Goal: Information Seeking & Learning: Learn about a topic

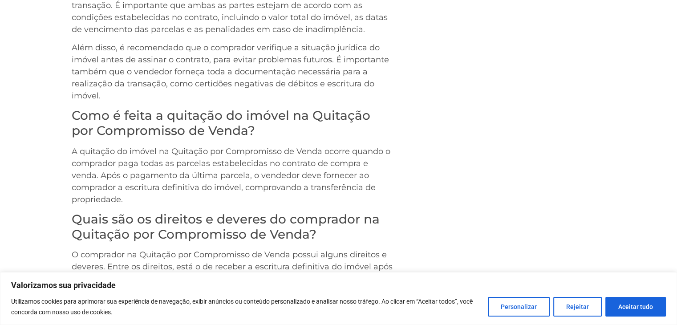
scroll to position [1076, 0]
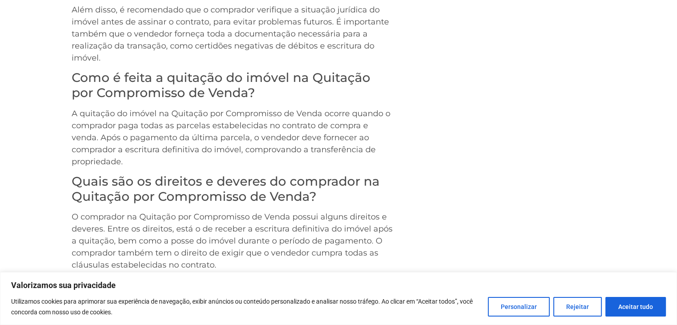
click at [351, 150] on p "A quitação do imóvel na Quitação por Compromisso de Venda ocorre quando o compr…" at bounding box center [233, 138] width 322 height 60
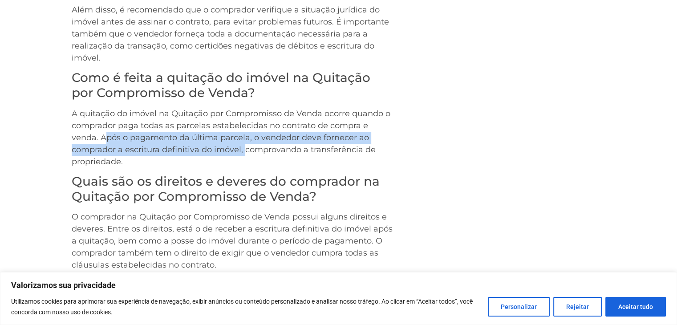
drag, startPoint x: 103, startPoint y: 125, endPoint x: 245, endPoint y: 140, distance: 142.7
click at [245, 140] on p "A quitação do imóvel na Quitação por Compromisso de Venda ocorre quando o compr…" at bounding box center [233, 138] width 322 height 60
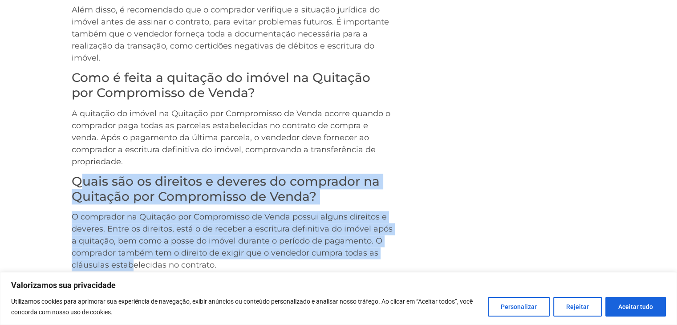
drag, startPoint x: 77, startPoint y: 168, endPoint x: 405, endPoint y: 235, distance: 334.6
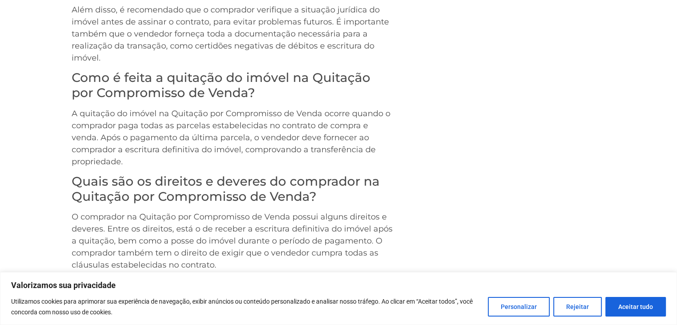
drag, startPoint x: 507, startPoint y: 158, endPoint x: 676, endPoint y: 158, distance: 169.6
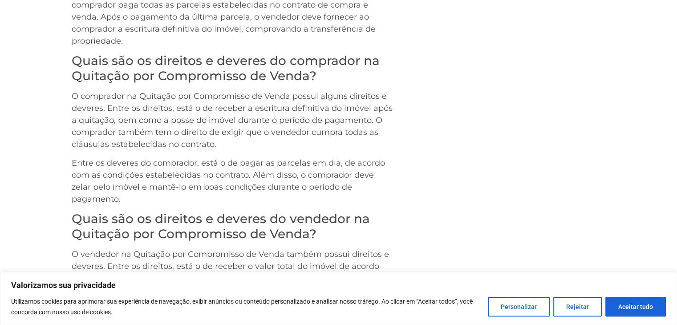
scroll to position [1198, 0]
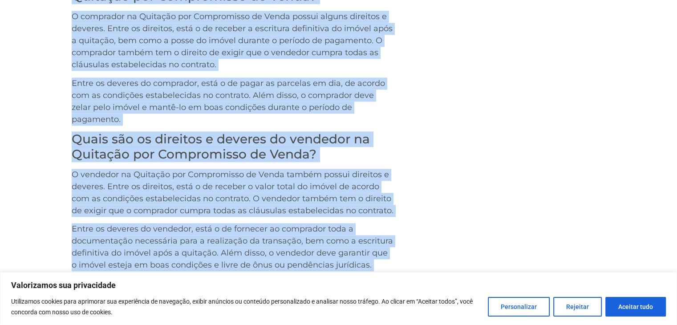
scroll to position [1277, 0]
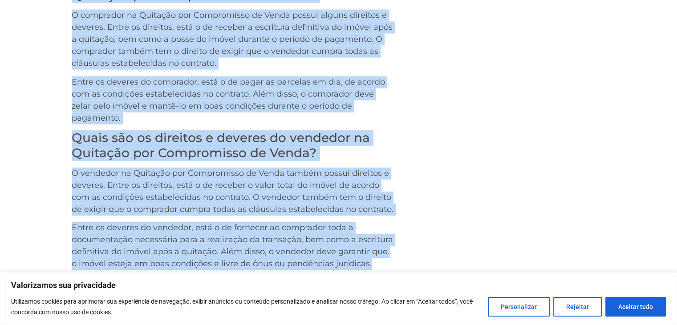
drag, startPoint x: 73, startPoint y: 57, endPoint x: 395, endPoint y: 176, distance: 343.6
copy div "Lorem ips do sitametc a elitsed do eiusmodte in Utlabore etd Magnaaliqua en Adm…"
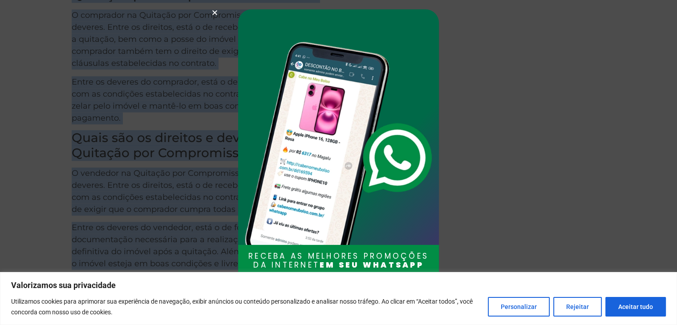
click at [217, 11] on icon "Close" at bounding box center [214, 12] width 7 height 7
